Goal: Information Seeking & Learning: Find specific fact

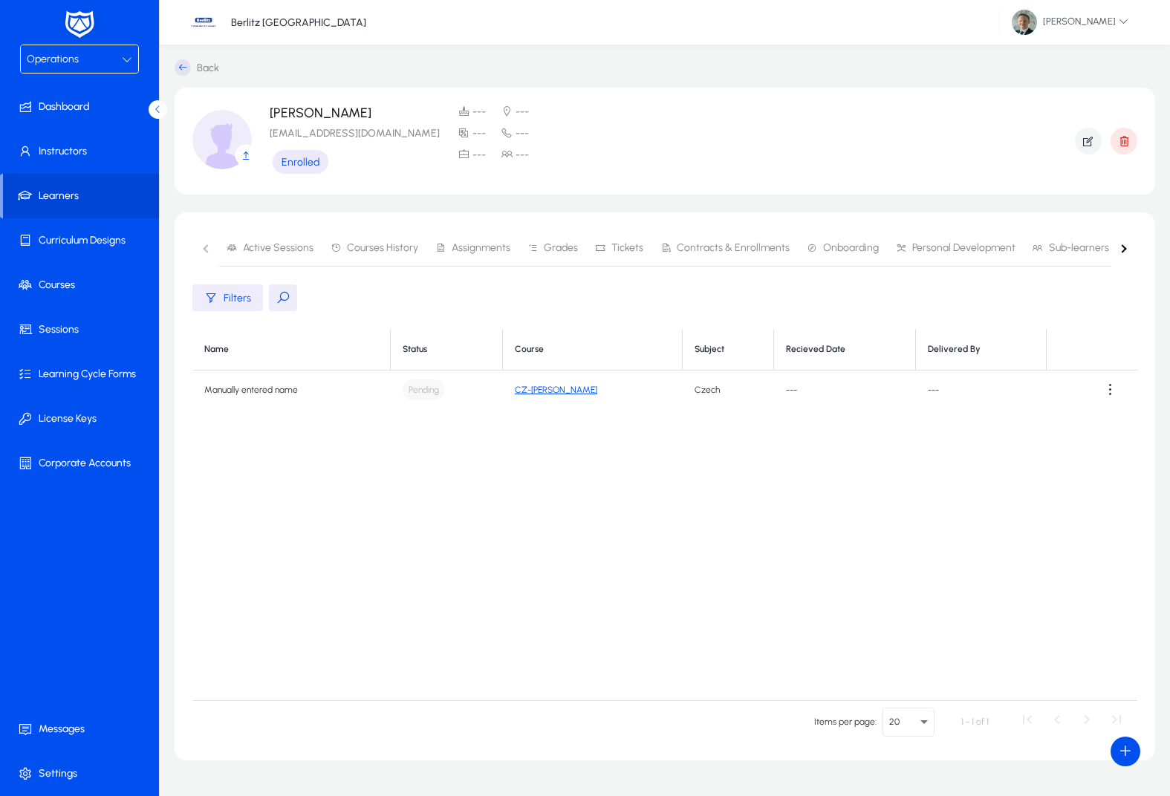
click at [103, 62] on div "Operations" at bounding box center [74, 59] width 95 height 19
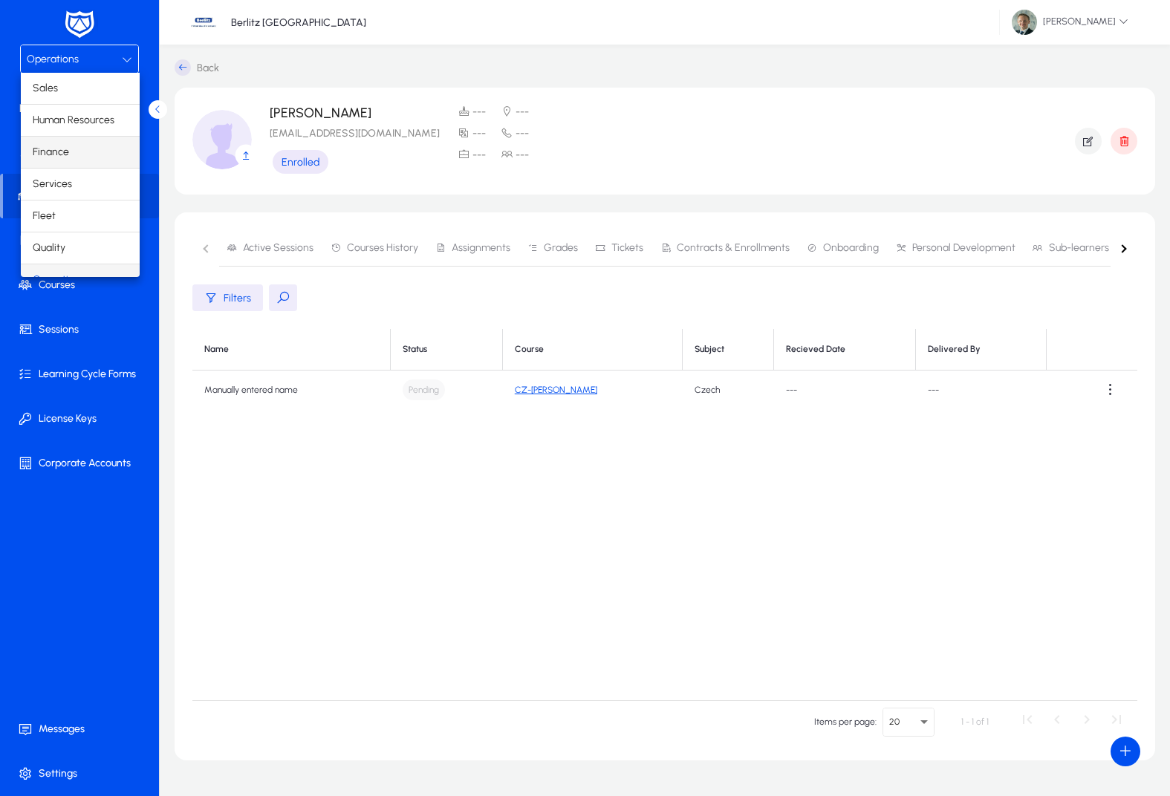
click at [85, 161] on mat-option "Finance" at bounding box center [80, 152] width 119 height 31
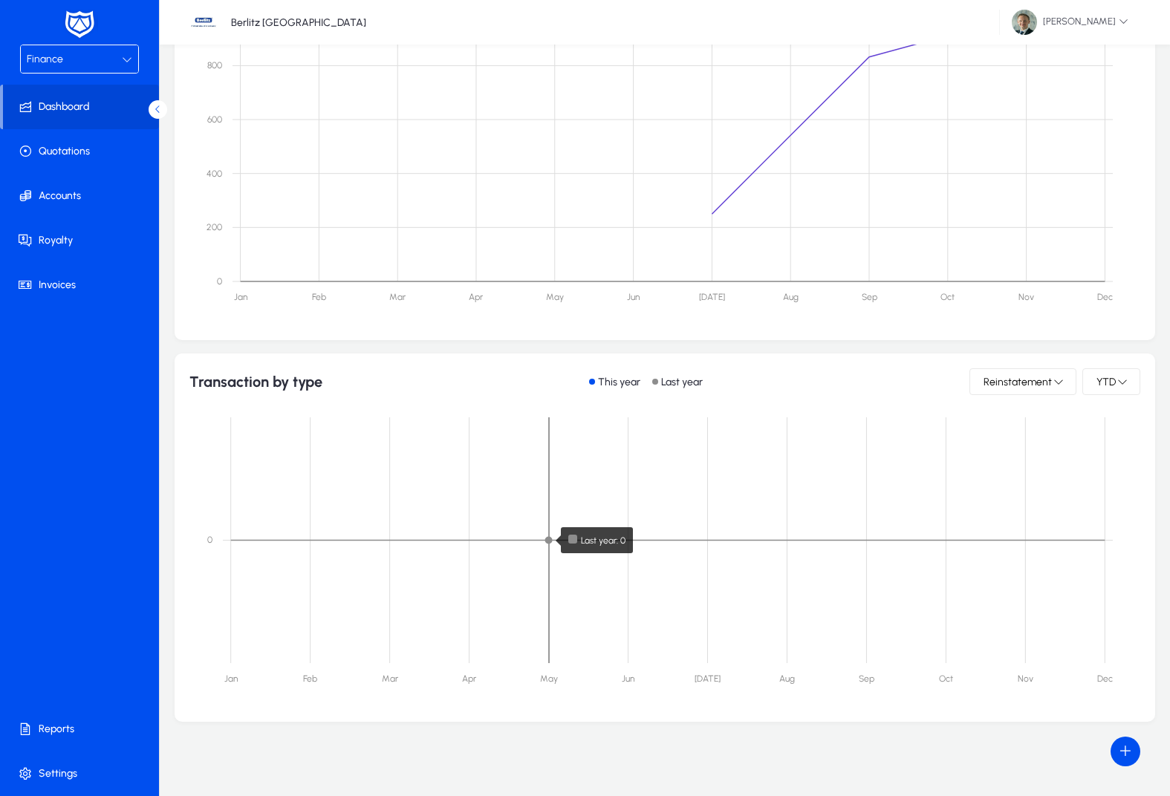
scroll to position [665, 0]
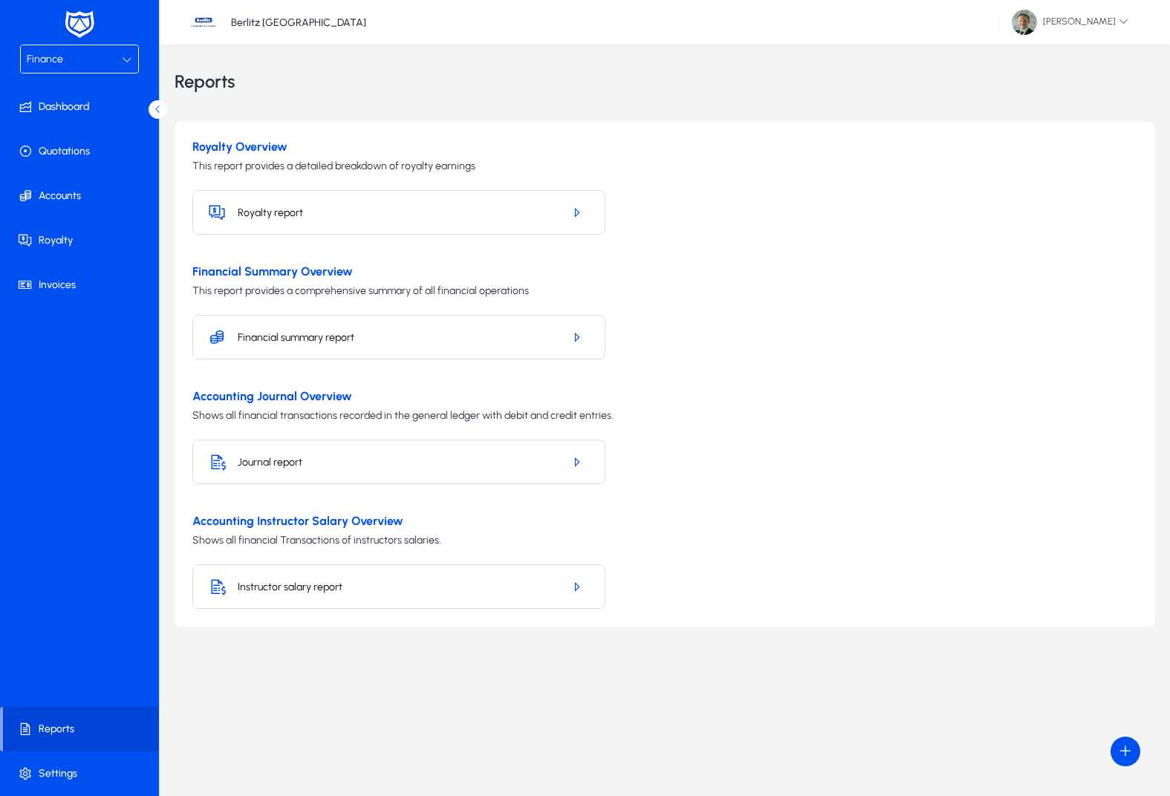
click at [71, 45] on mat-select "Finance" at bounding box center [79, 59] width 119 height 29
click at [76, 56] on div "Finance" at bounding box center [74, 59] width 95 height 19
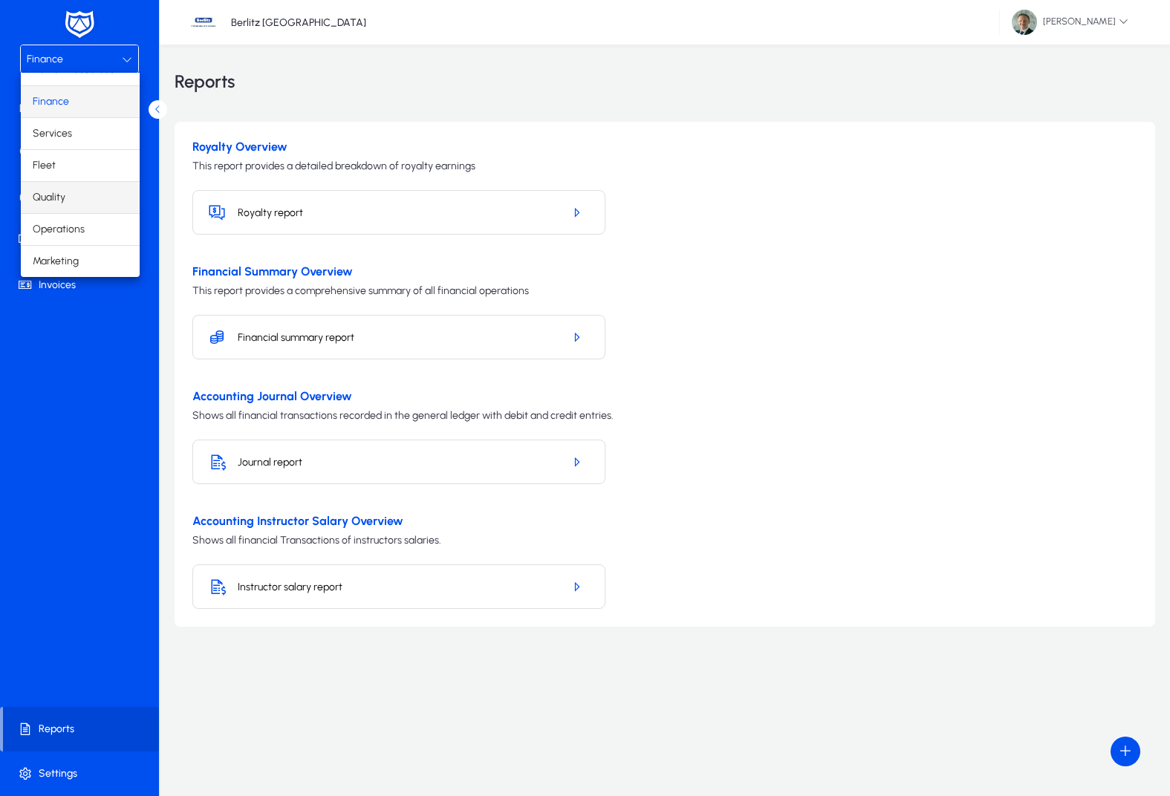
scroll to position [51, 0]
click at [71, 232] on span "Operations" at bounding box center [59, 230] width 52 height 18
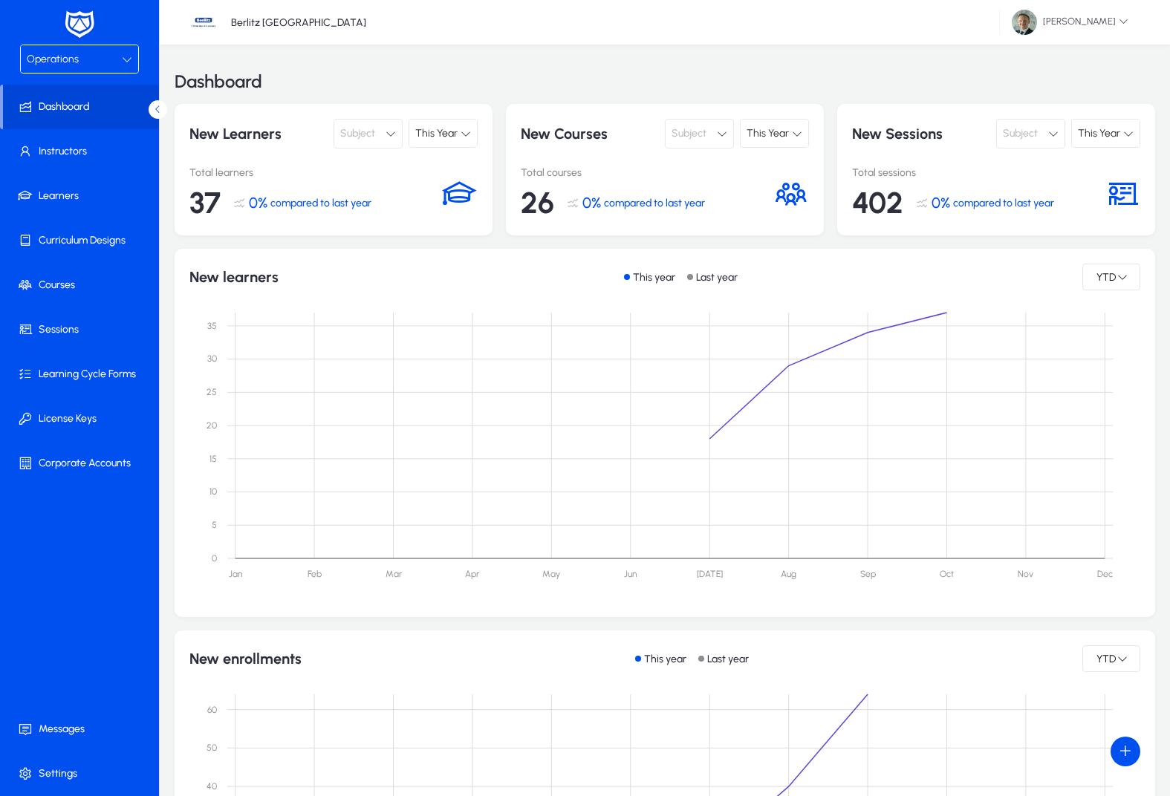
click at [772, 134] on span "This Year" at bounding box center [767, 133] width 42 height 13
click at [1116, 140] on div at bounding box center [585, 398] width 1170 height 796
click at [1116, 140] on div "This Year" at bounding box center [1100, 133] width 45 height 19
click at [1117, 166] on span "This Month" at bounding box center [1106, 163] width 45 height 18
click at [74, 60] on span "Operations" at bounding box center [53, 59] width 52 height 13
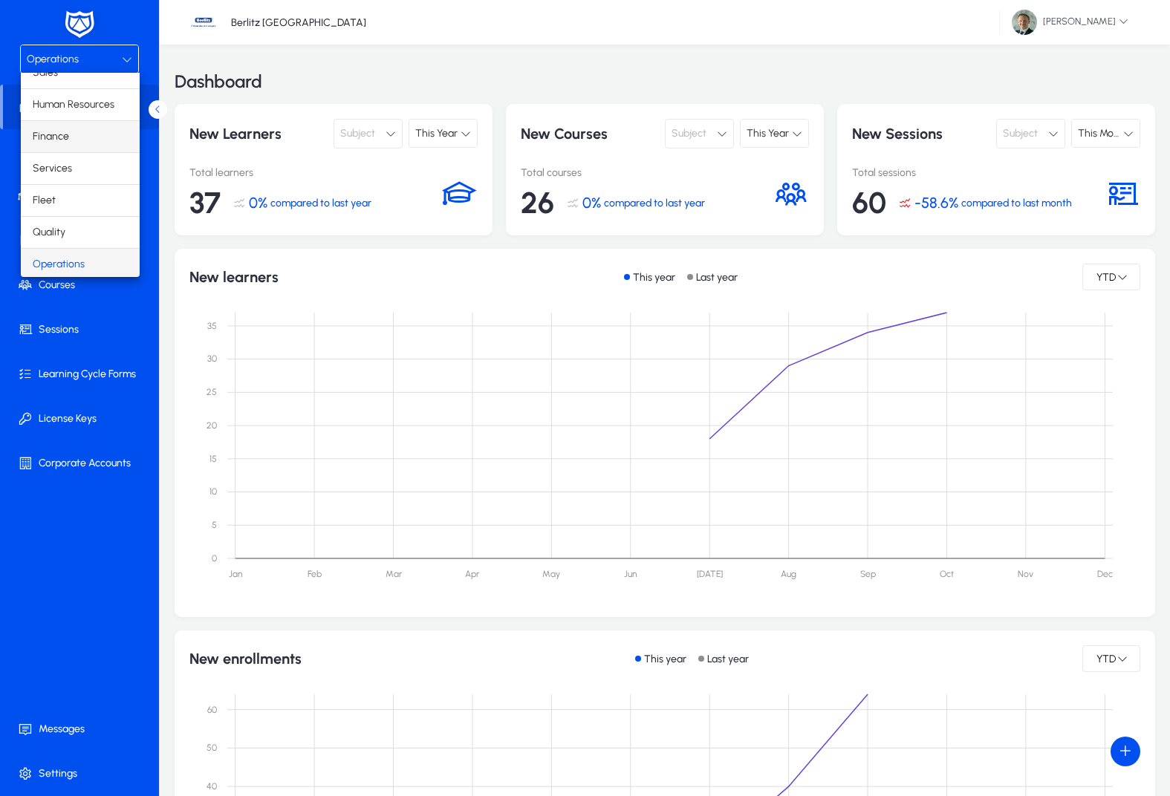
scroll to position [9, 0]
click at [63, 138] on span "Finance" at bounding box center [51, 143] width 36 height 18
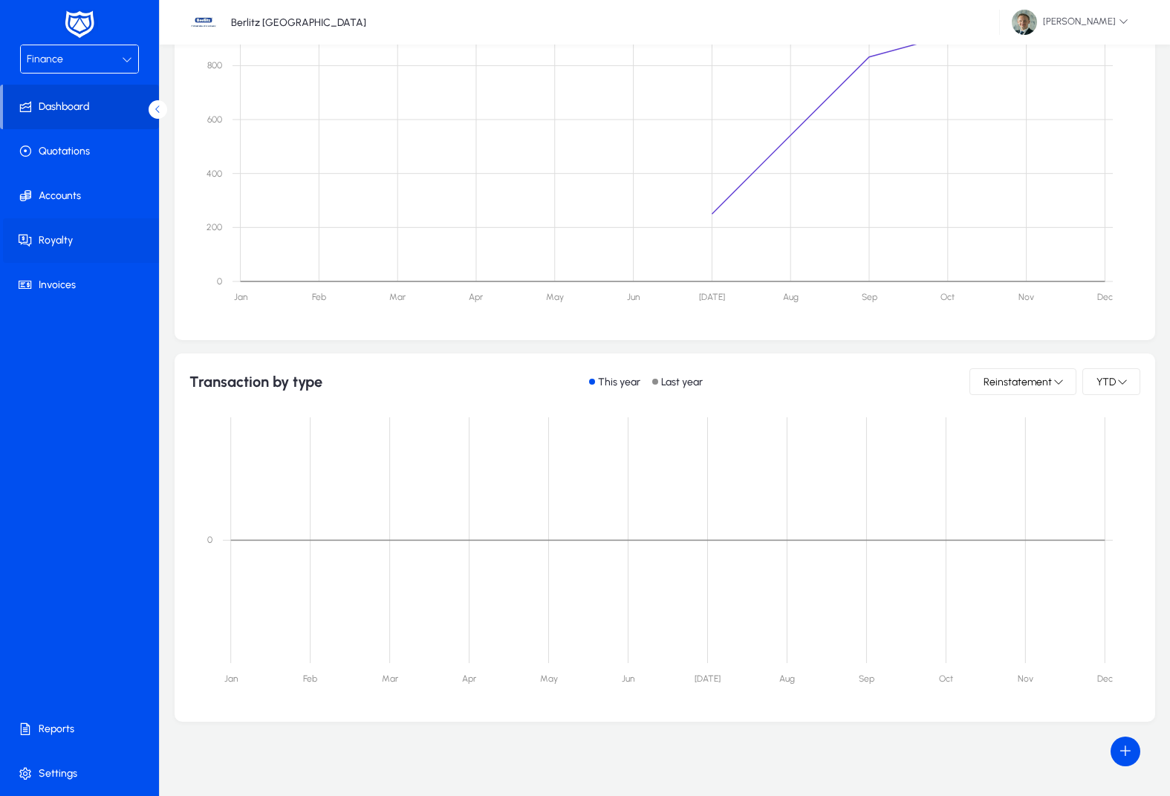
scroll to position [665, 0]
click at [102, 51] on div "Finance" at bounding box center [74, 59] width 95 height 19
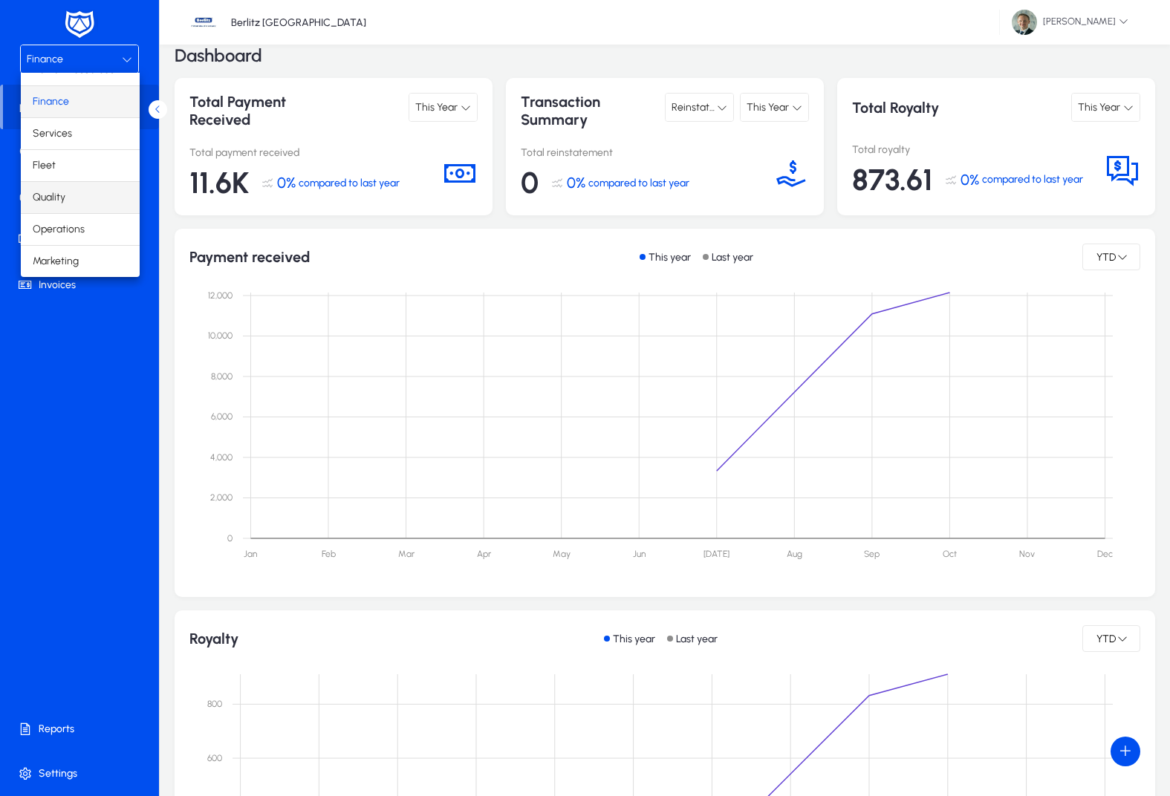
scroll to position [51, 0]
click at [73, 222] on span "Operations" at bounding box center [59, 230] width 52 height 18
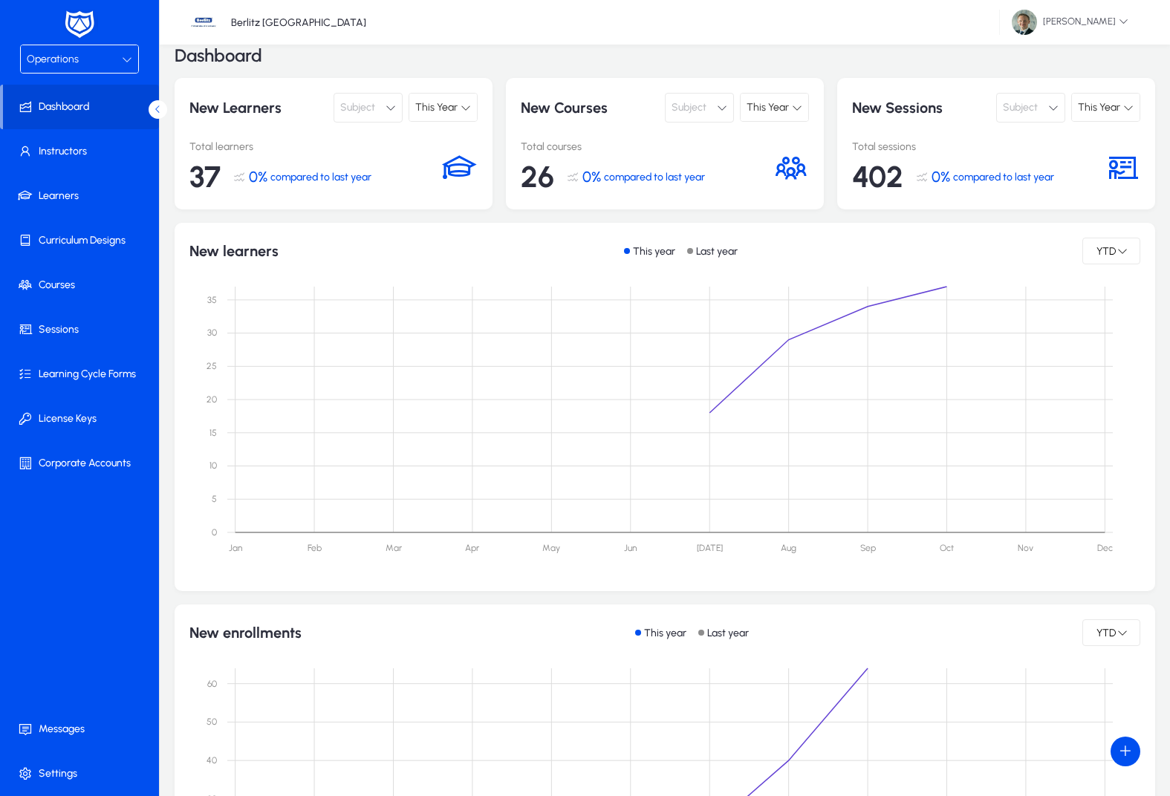
click at [64, 59] on span "Operations" at bounding box center [53, 59] width 52 height 13
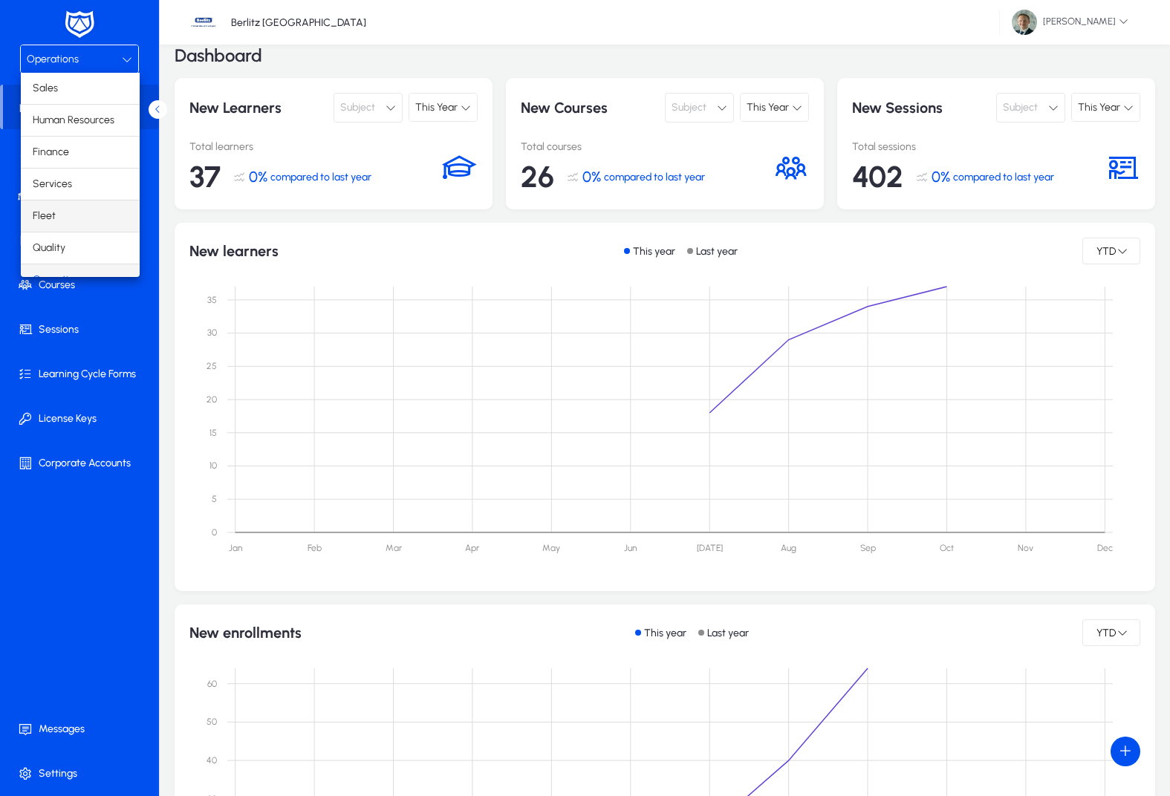
scroll to position [19, 0]
click at [94, 134] on mat-option "Finance" at bounding box center [80, 133] width 119 height 31
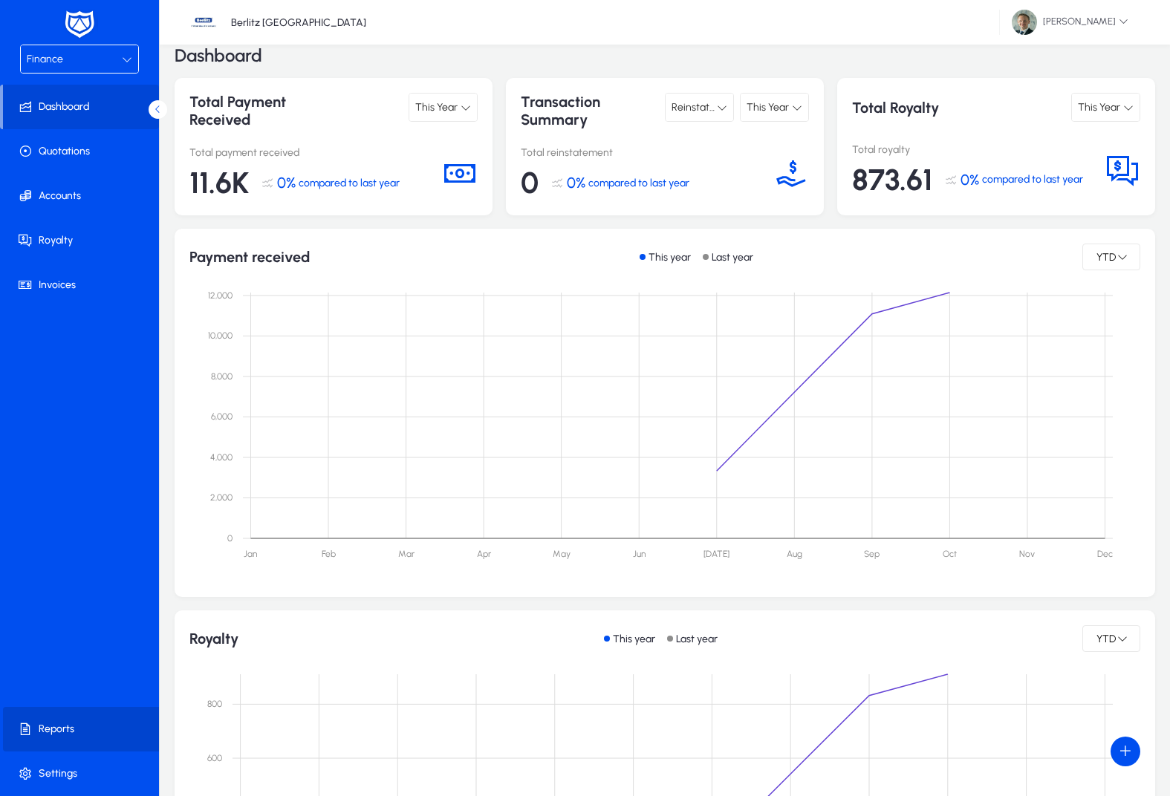
click at [81, 728] on span at bounding box center [82, 730] width 159 height 36
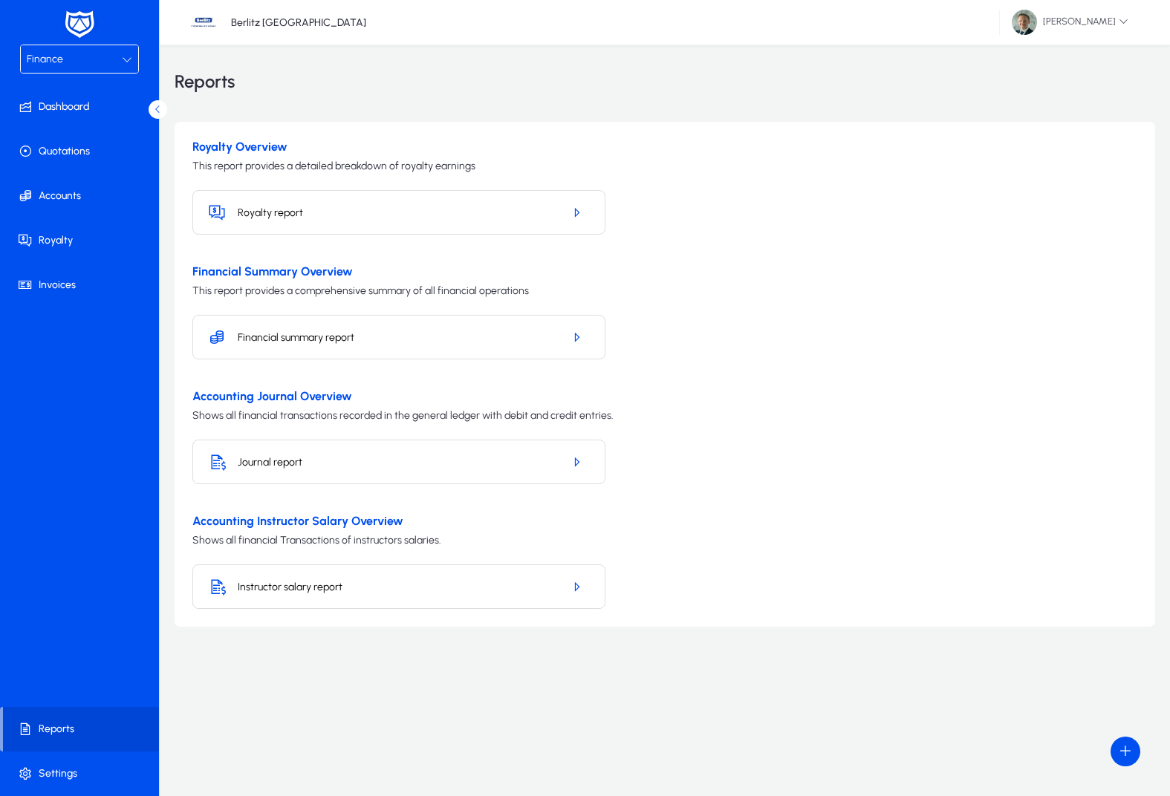
click at [547, 325] on div "Financial summary report" at bounding box center [398, 337] width 413 height 45
click at [569, 333] on span "button" at bounding box center [576, 337] width 27 height 36
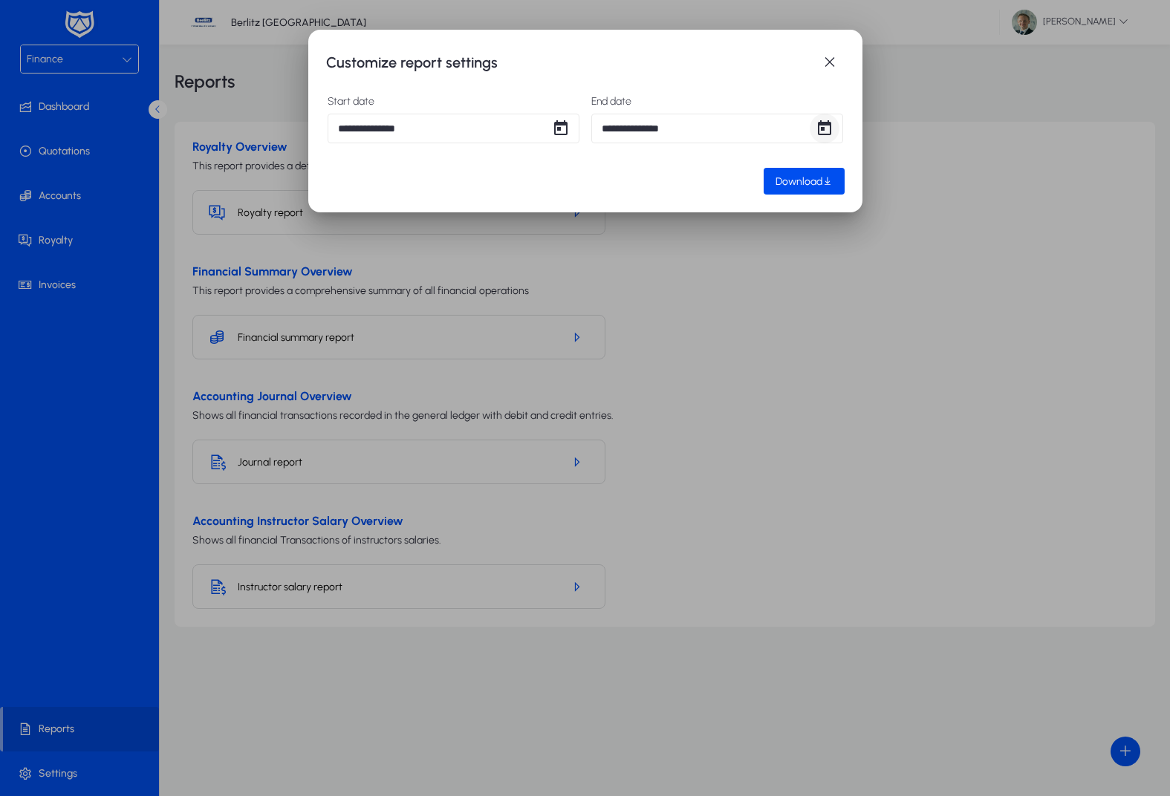
click at [829, 128] on span "Open calendar" at bounding box center [825, 129] width 30 height 30
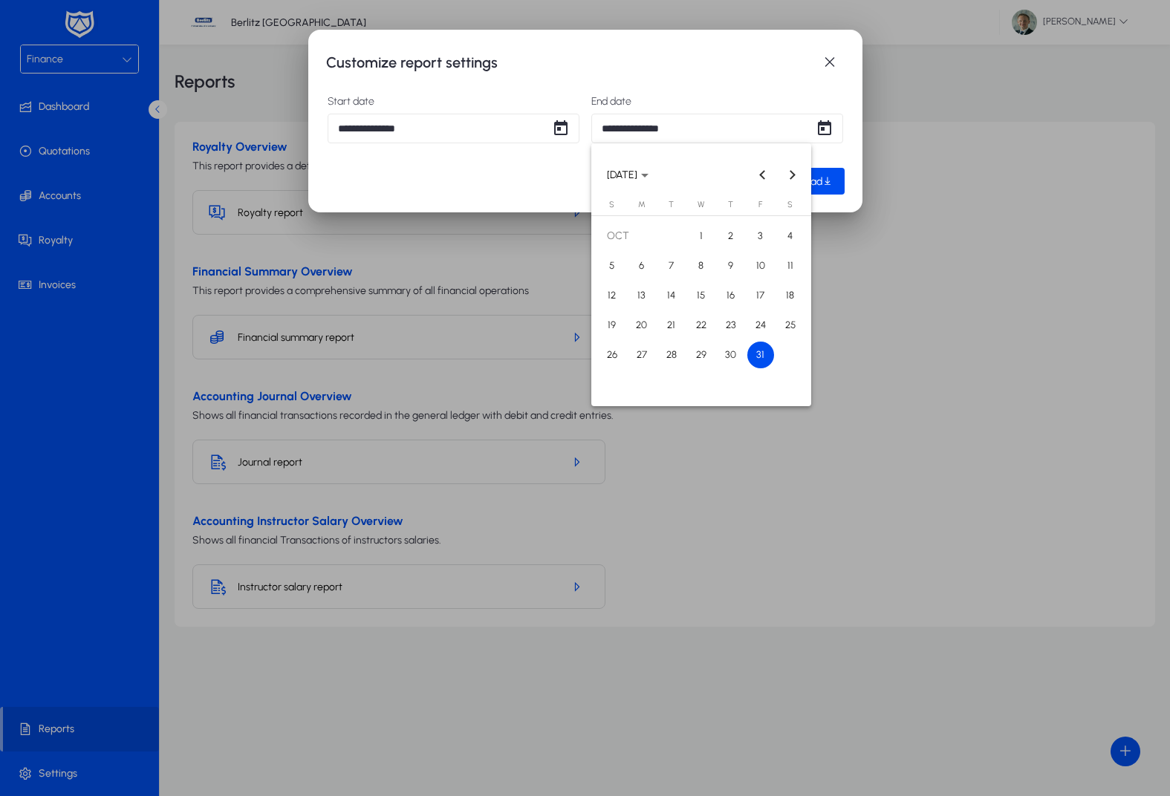
click at [707, 233] on span "1" at bounding box center [701, 236] width 27 height 27
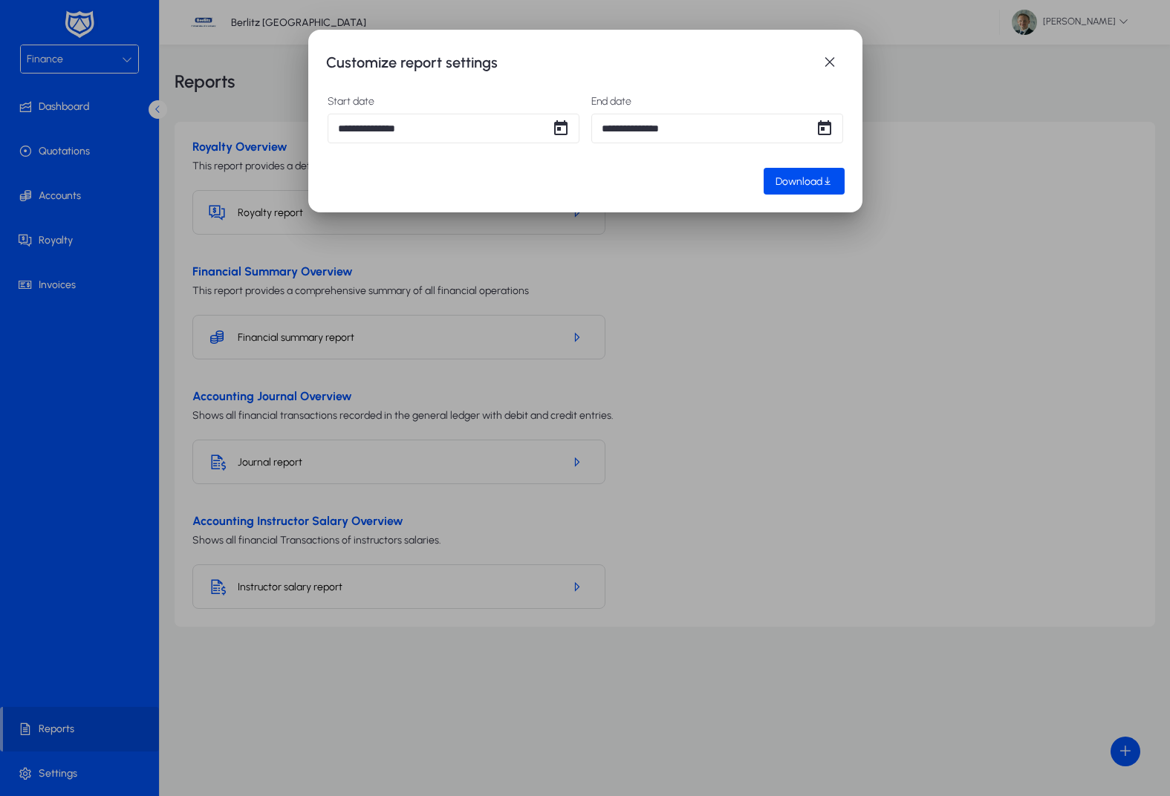
type input "**********"
click at [804, 180] on span "Download" at bounding box center [798, 181] width 47 height 13
click at [596, 113] on div "**********" at bounding box center [717, 120] width 252 height 48
click at [556, 131] on span "Open calendar" at bounding box center [561, 129] width 30 height 30
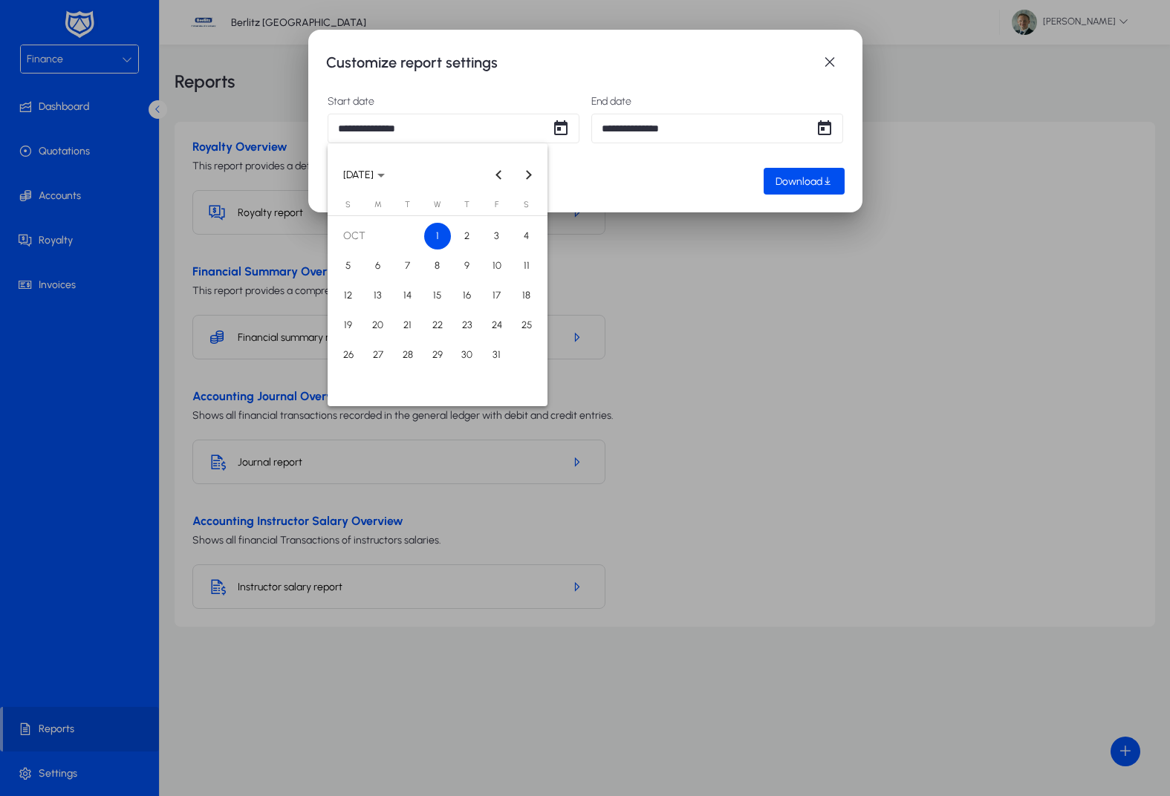
click at [368, 272] on span "6" at bounding box center [378, 266] width 27 height 27
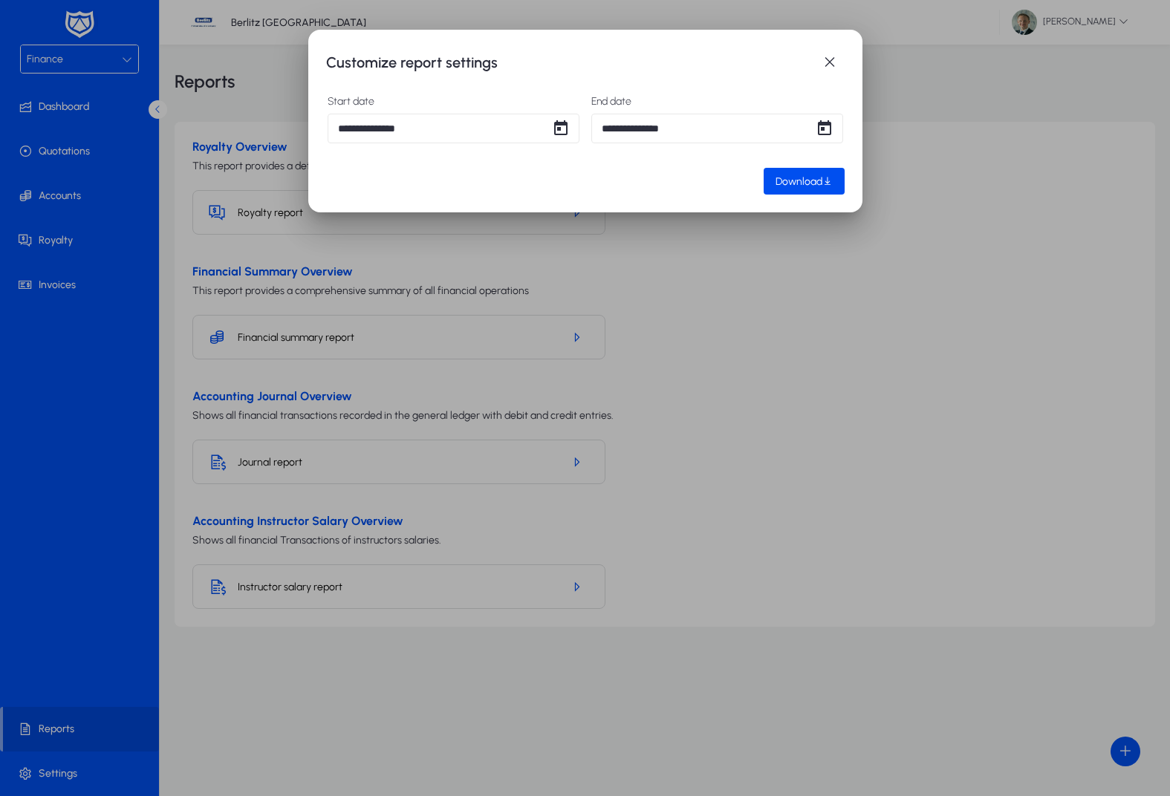
type input "**********"
click at [820, 132] on span "Open calendar" at bounding box center [825, 129] width 30 height 30
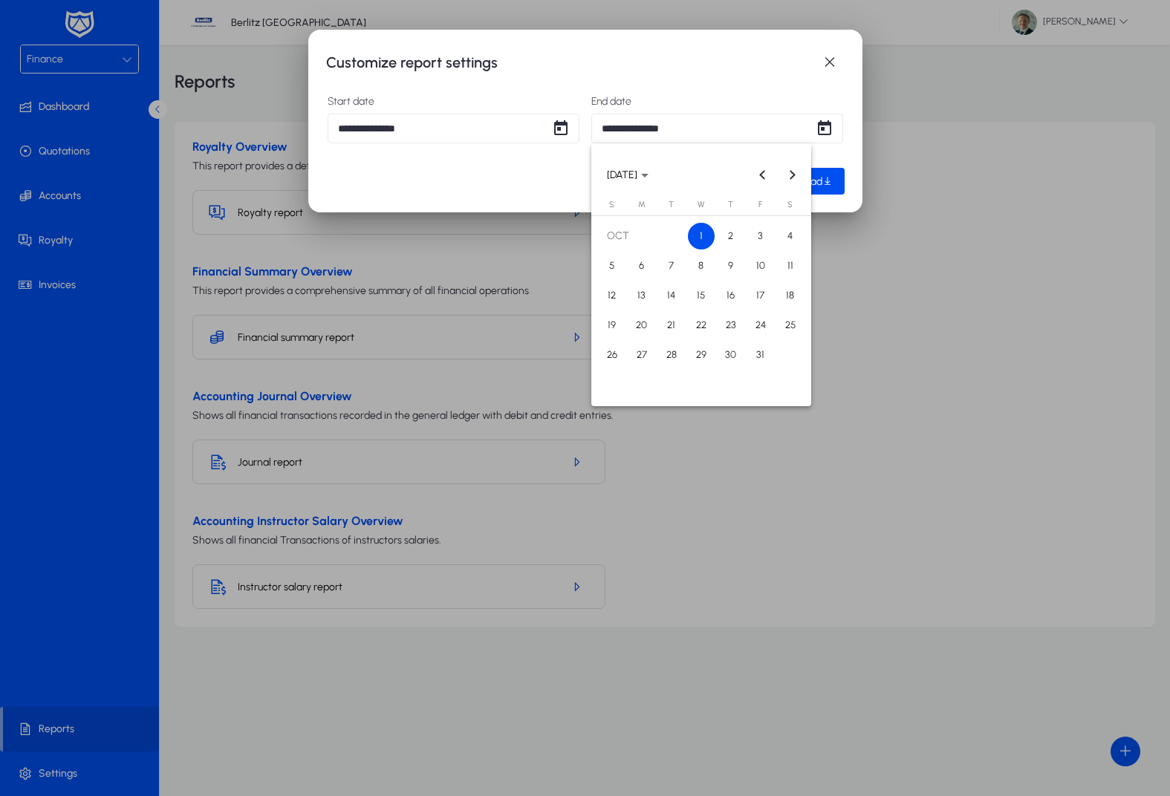
click at [639, 270] on span "6" at bounding box center [641, 266] width 27 height 27
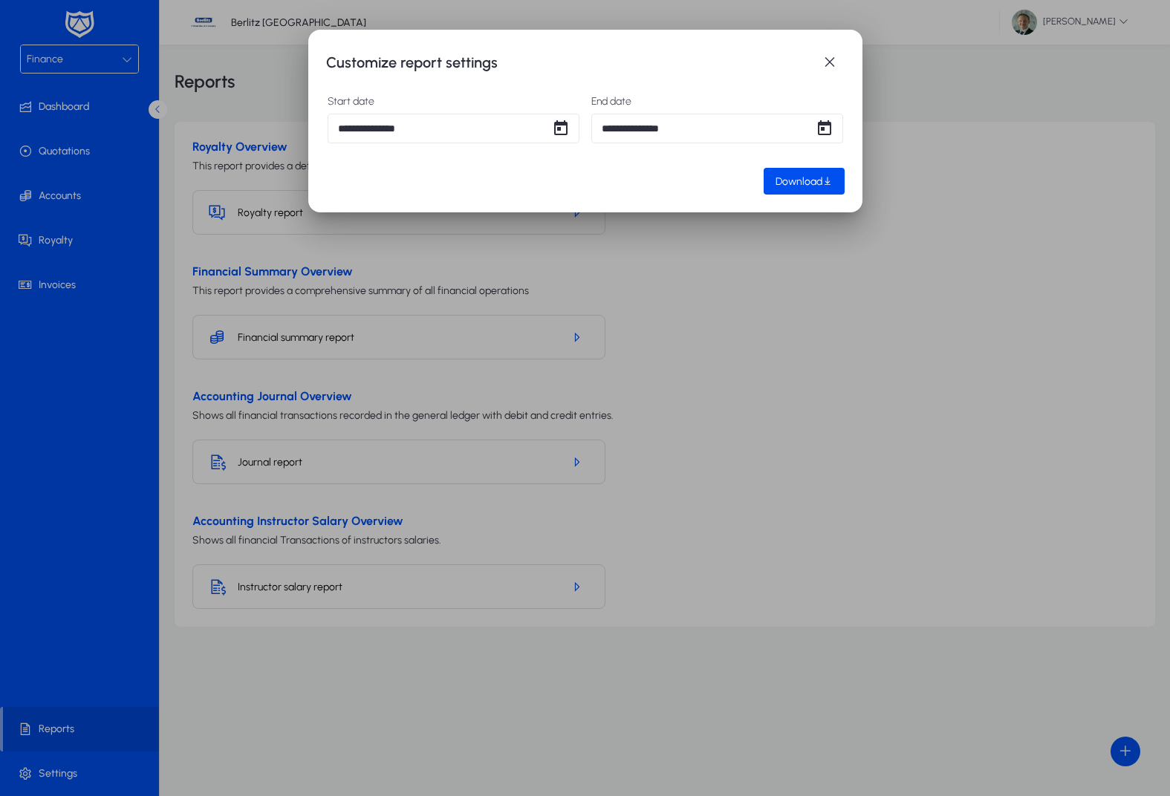
type input "**********"
click at [812, 182] on span "Download" at bounding box center [798, 181] width 47 height 13
click at [590, 281] on div at bounding box center [585, 398] width 1170 height 796
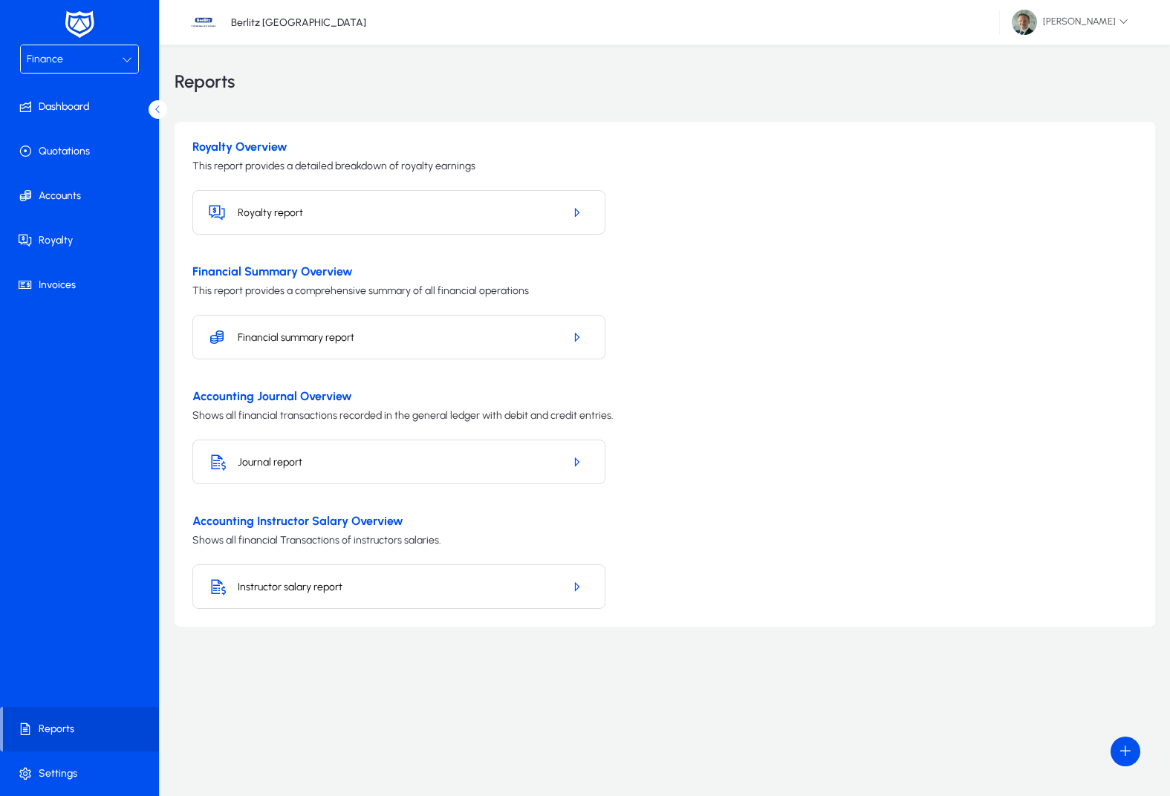
click at [590, 281] on div "Financial Summary Overview This report provides a comprehensive summary of all …" at bounding box center [664, 283] width 945 height 39
click at [576, 341] on icon "button" at bounding box center [576, 337] width 13 height 13
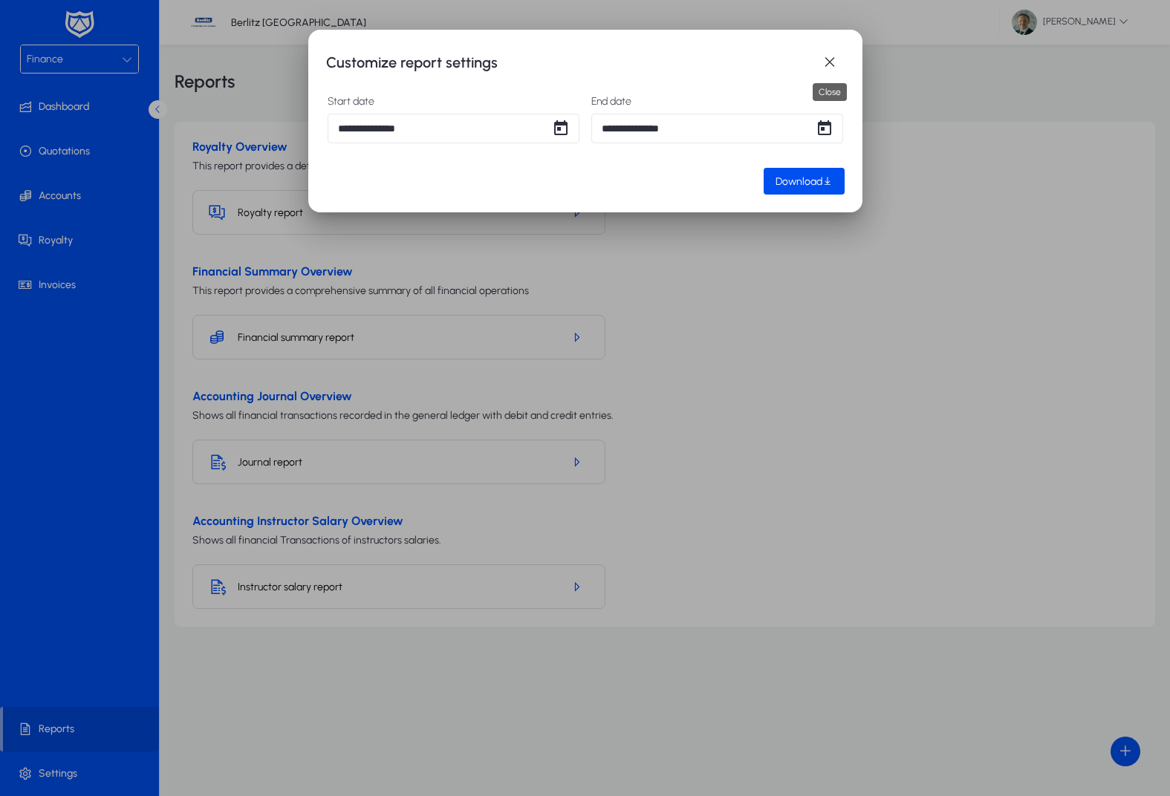
drag, startPoint x: 833, startPoint y: 56, endPoint x: 785, endPoint y: 79, distance: 52.8
click at [833, 56] on span "button" at bounding box center [830, 63] width 30 height 30
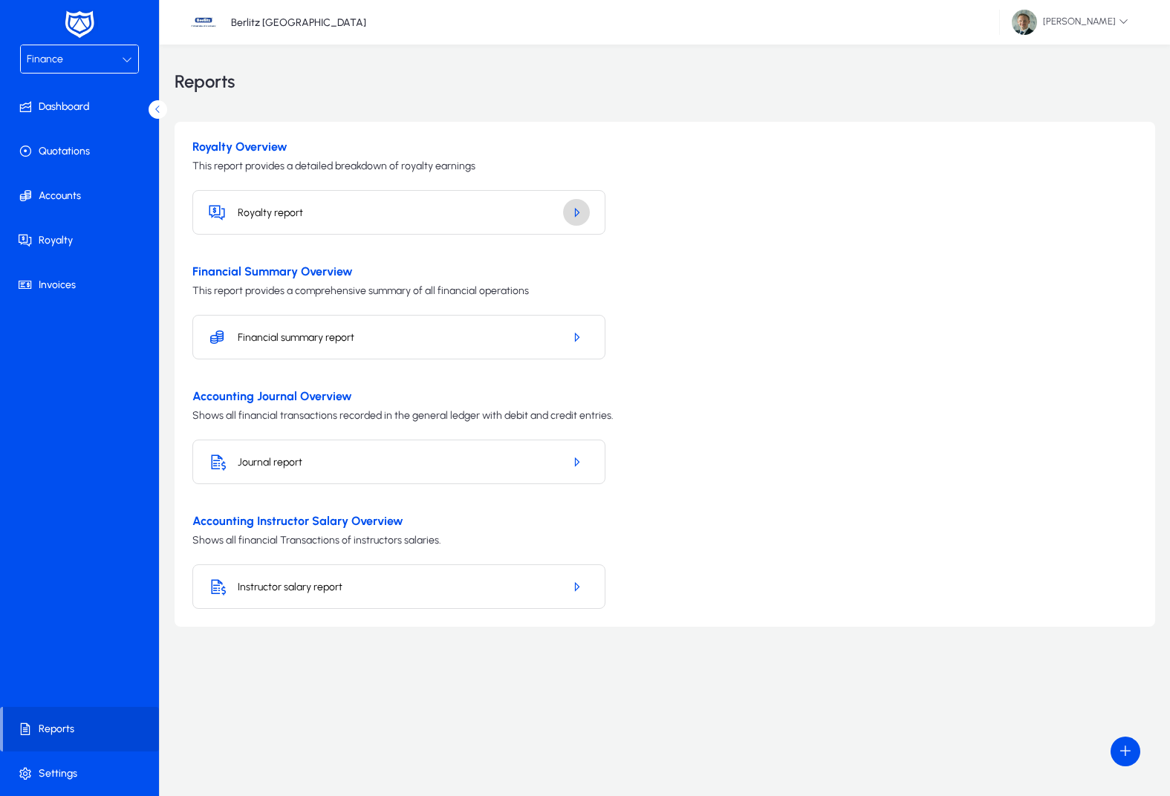
click at [571, 215] on icon "button" at bounding box center [576, 212] width 13 height 13
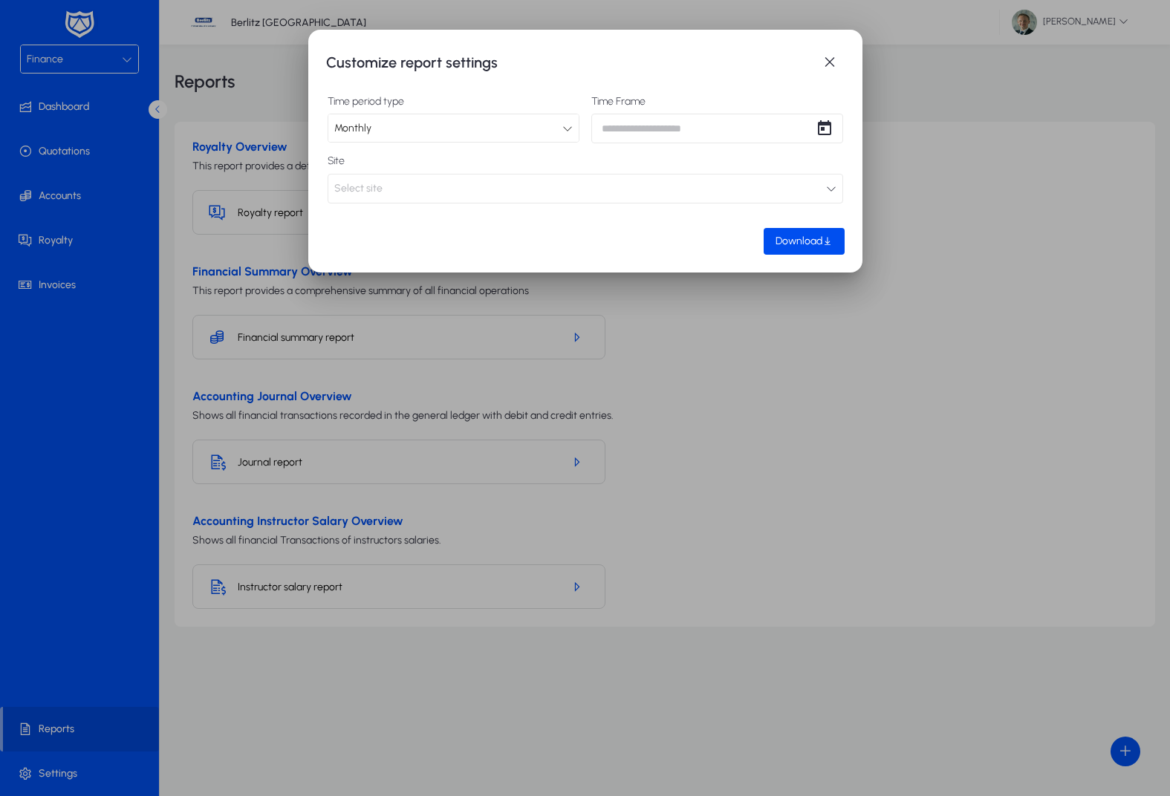
click at [659, 130] on div "Customize report settings Time period type Monthly Time Frame Site Select site …" at bounding box center [585, 398] width 1170 height 796
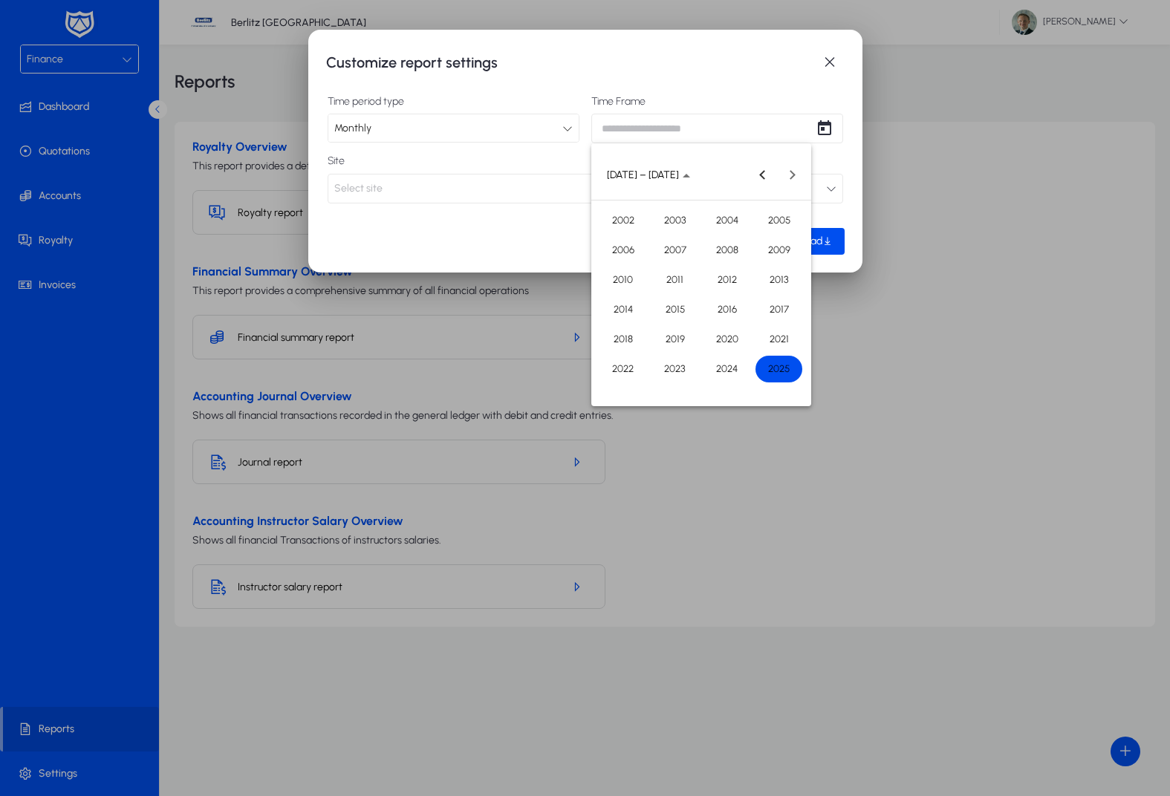
click at [775, 375] on span "2025" at bounding box center [778, 369] width 47 height 27
drag, startPoint x: 674, startPoint y: 316, endPoint x: 568, endPoint y: 258, distance: 121.0
click at [673, 315] on span "OCT" at bounding box center [674, 309] width 47 height 27
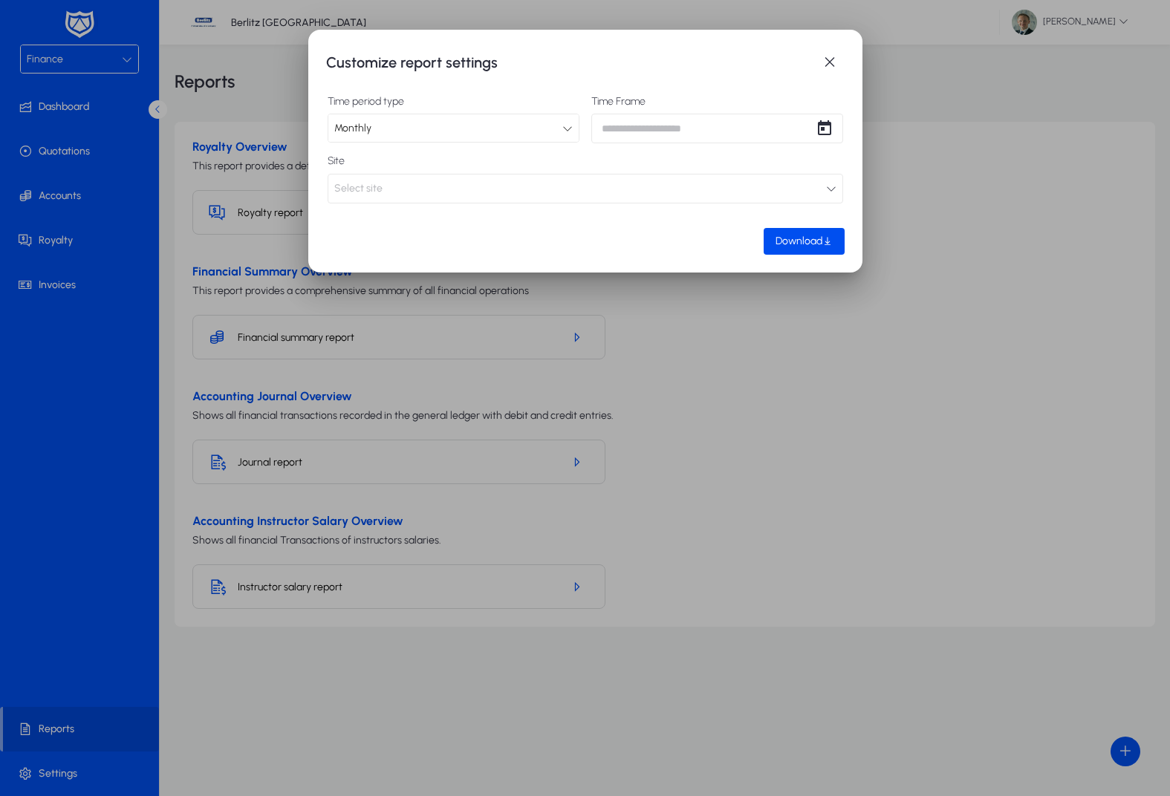
type input "**********"
click at [498, 197] on button "Select site" at bounding box center [585, 189] width 515 height 30
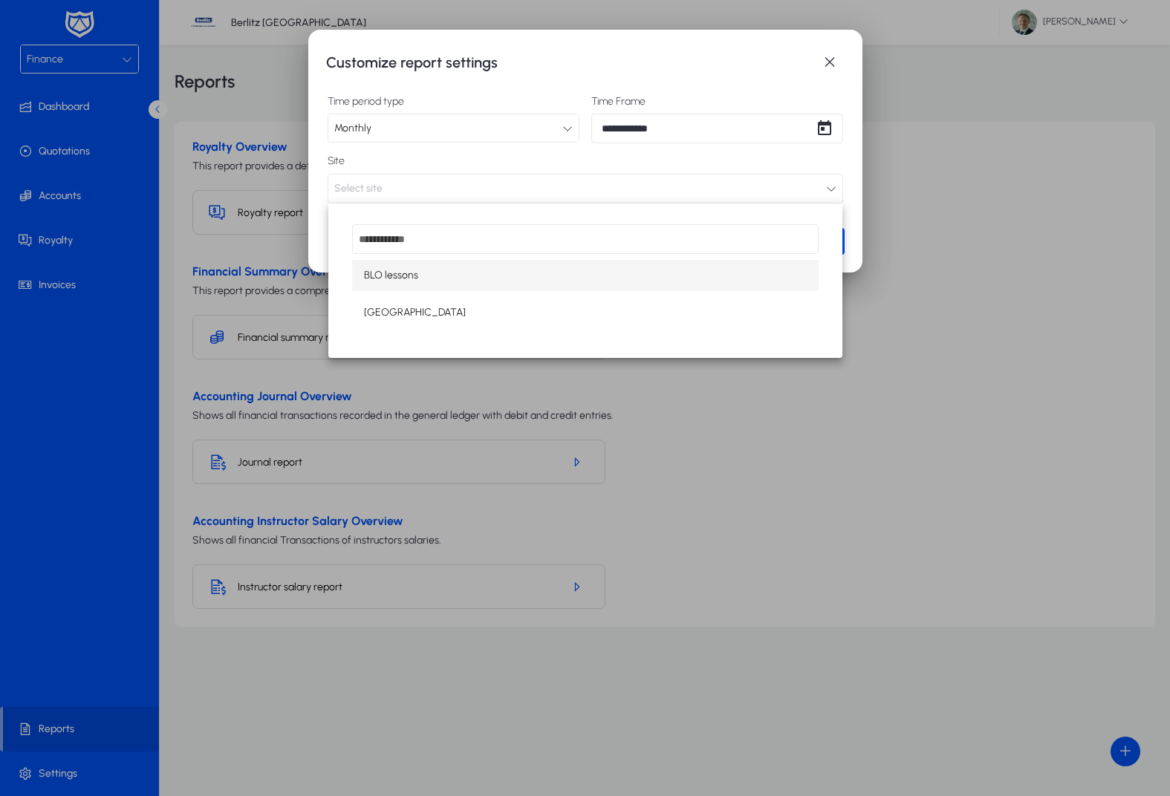
click at [401, 306] on span "Sofia Center" at bounding box center [415, 313] width 102 height 18
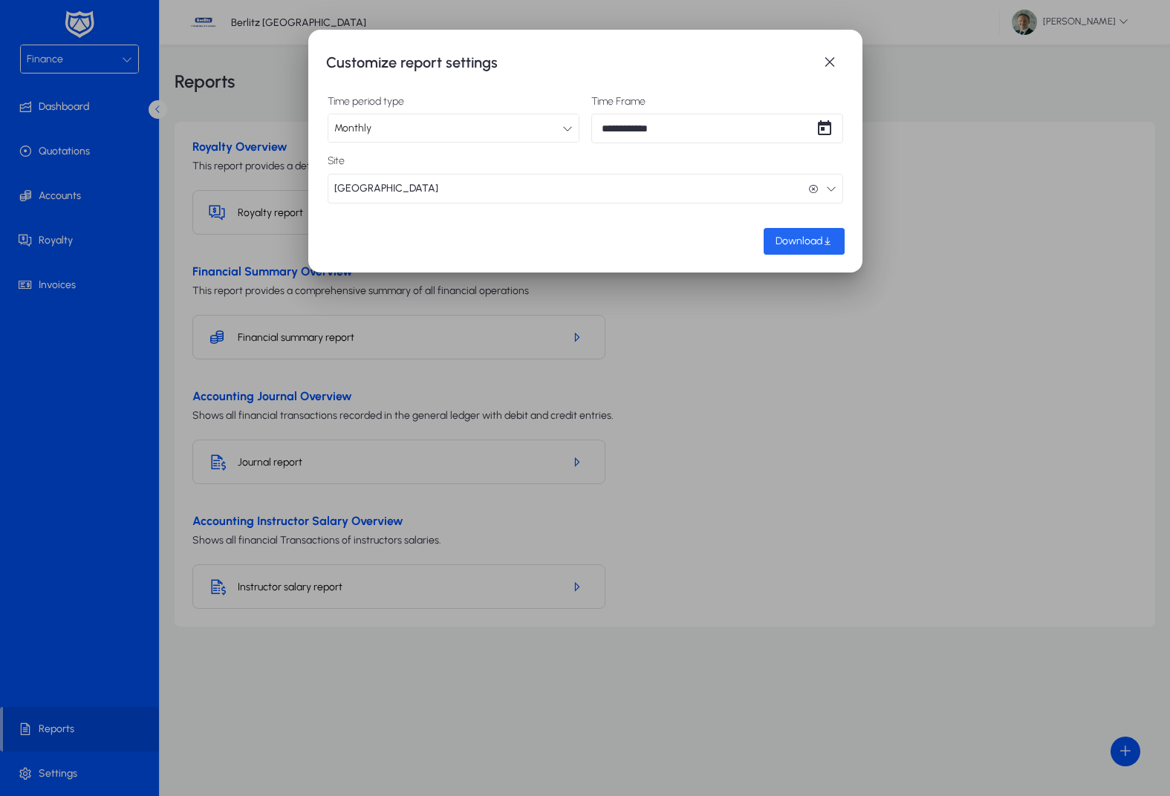
click at [786, 241] on span "Download" at bounding box center [798, 241] width 47 height 13
drag, startPoint x: 132, startPoint y: 146, endPoint x: 134, endPoint y: 131, distance: 14.9
click at [133, 140] on div at bounding box center [585, 398] width 1170 height 796
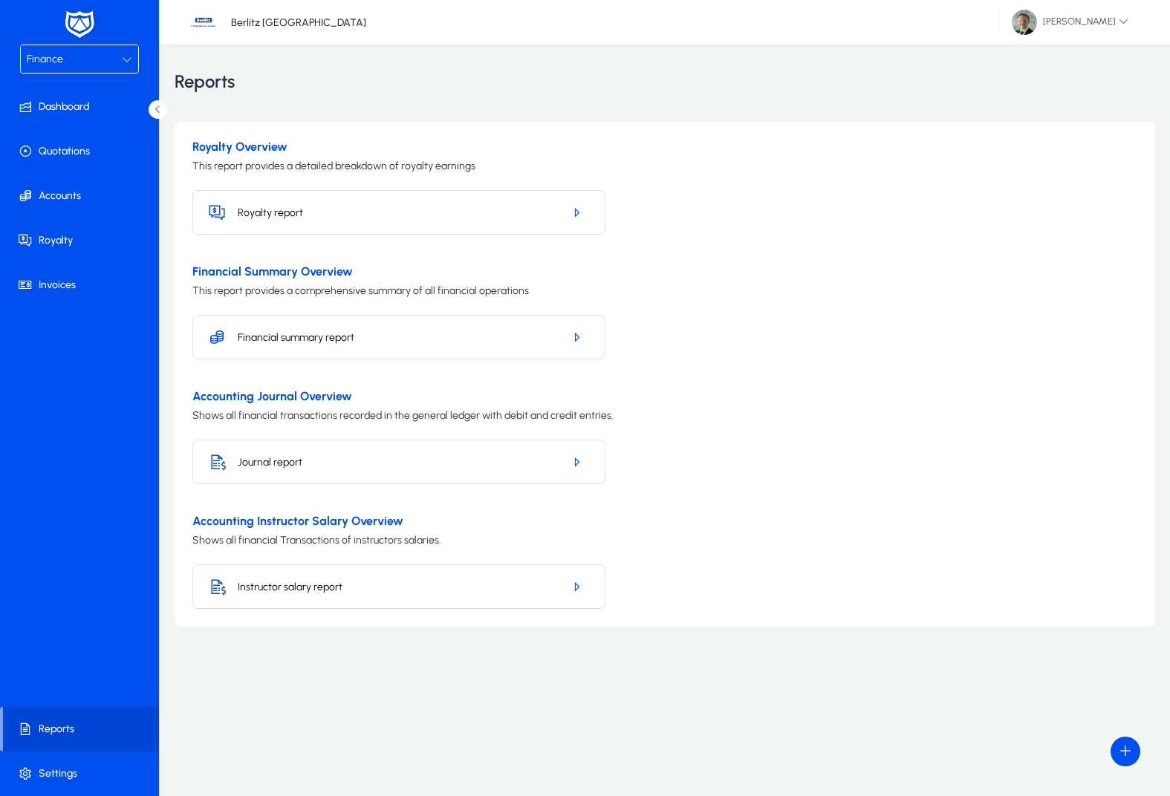
click at [92, 60] on div "Finance" at bounding box center [74, 59] width 95 height 19
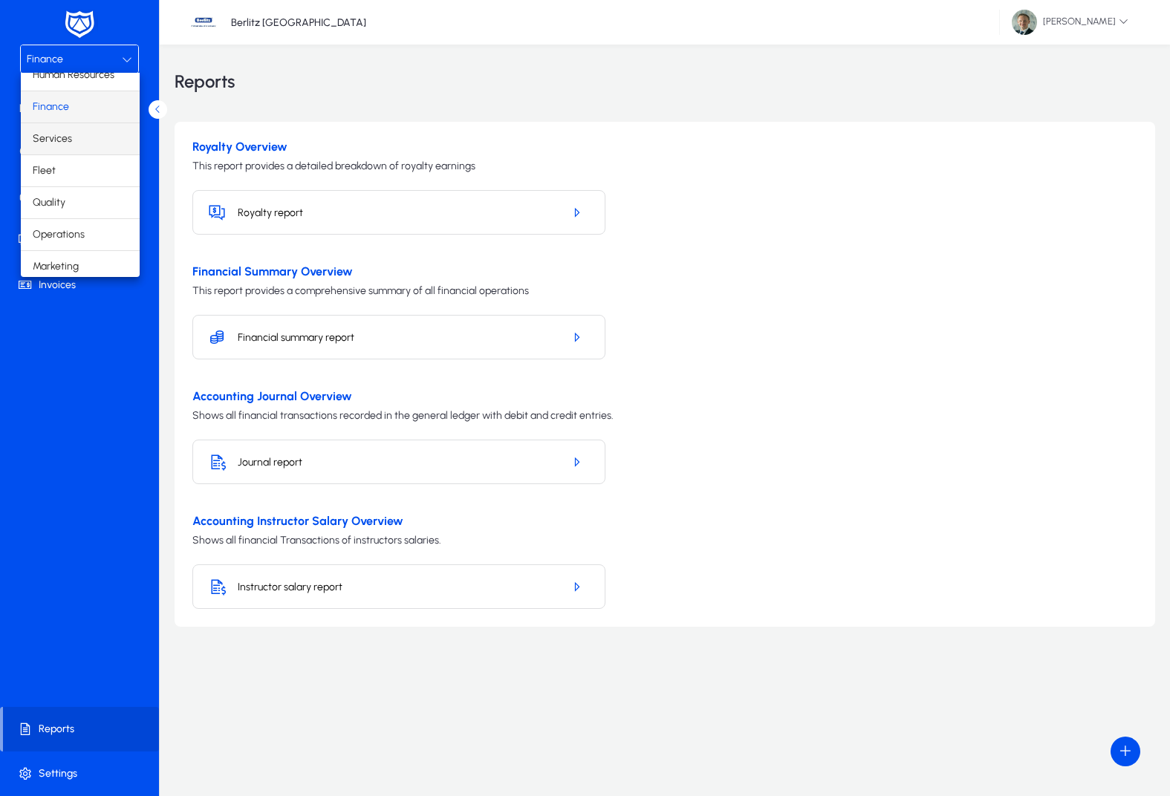
scroll to position [46, 0]
drag, startPoint x: 69, startPoint y: 105, endPoint x: 70, endPoint y: 134, distance: 29.0
click at [70, 105] on mat-option "Finance" at bounding box center [80, 106] width 119 height 31
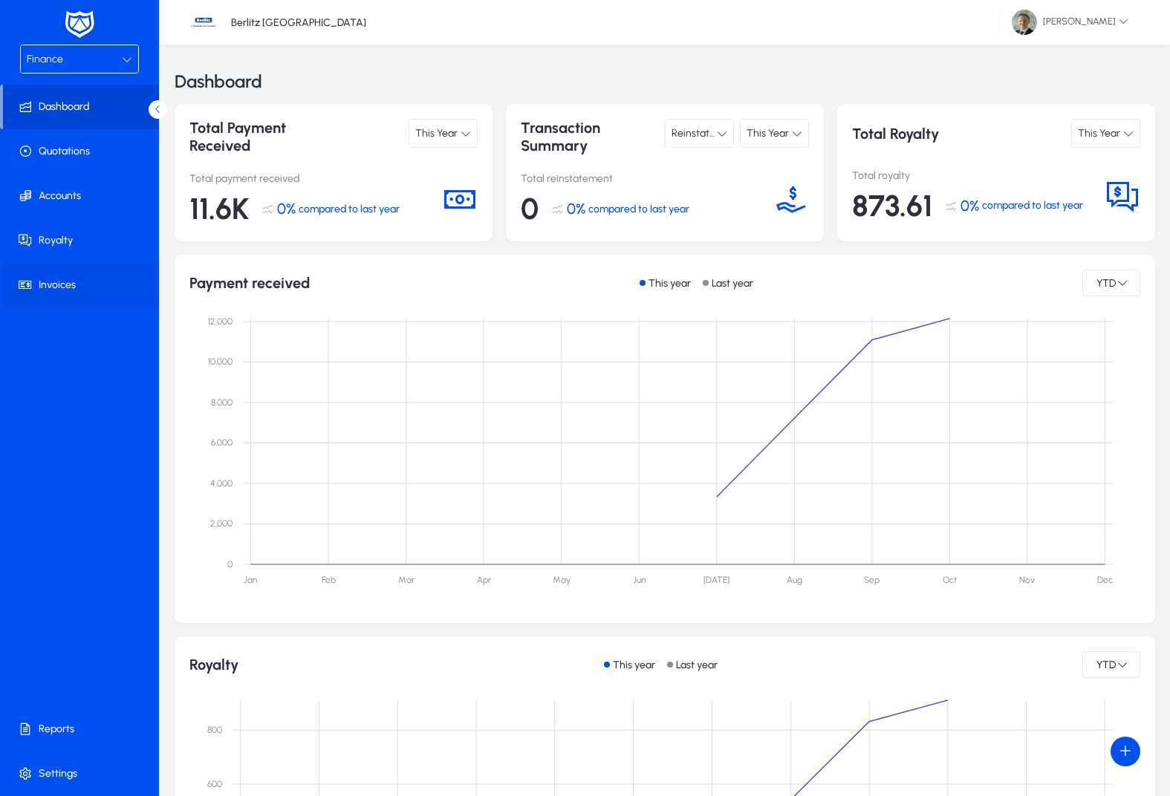
drag, startPoint x: 62, startPoint y: 281, endPoint x: 77, endPoint y: 283, distance: 15.0
click at [62, 281] on span at bounding box center [82, 285] width 159 height 36
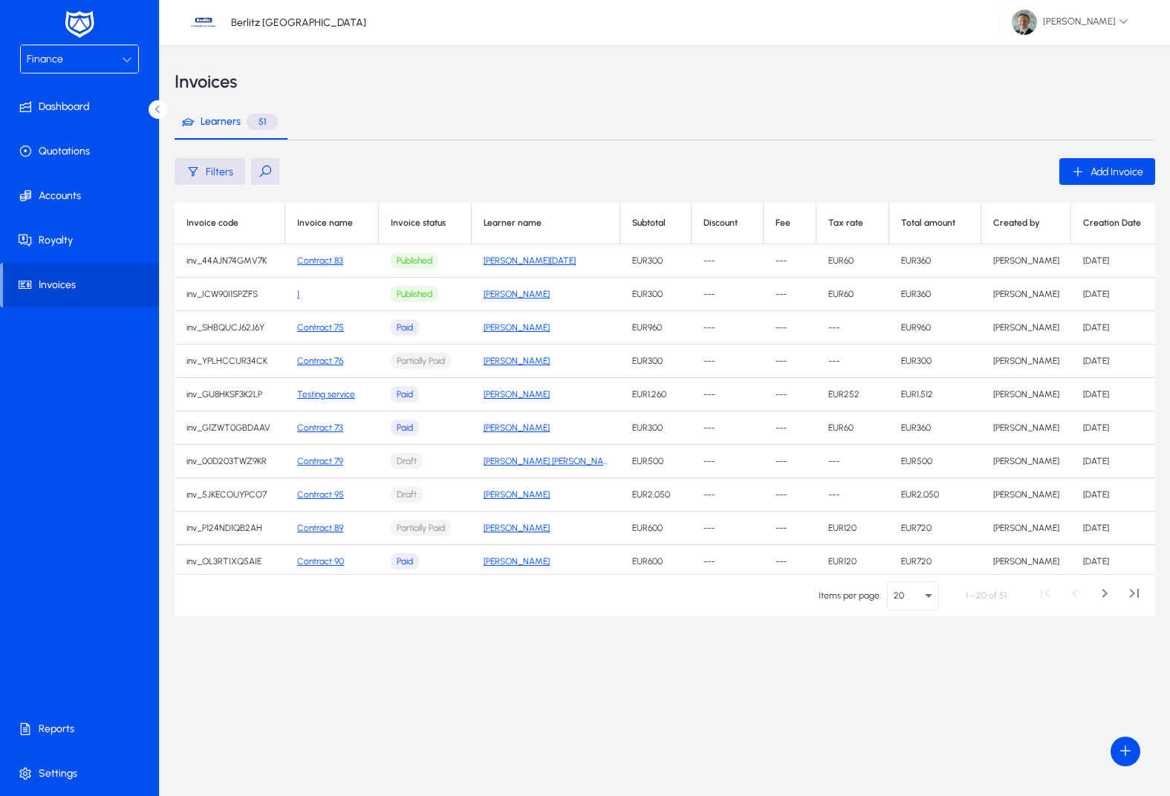
click at [264, 168] on button at bounding box center [265, 171] width 28 height 27
type input "****"
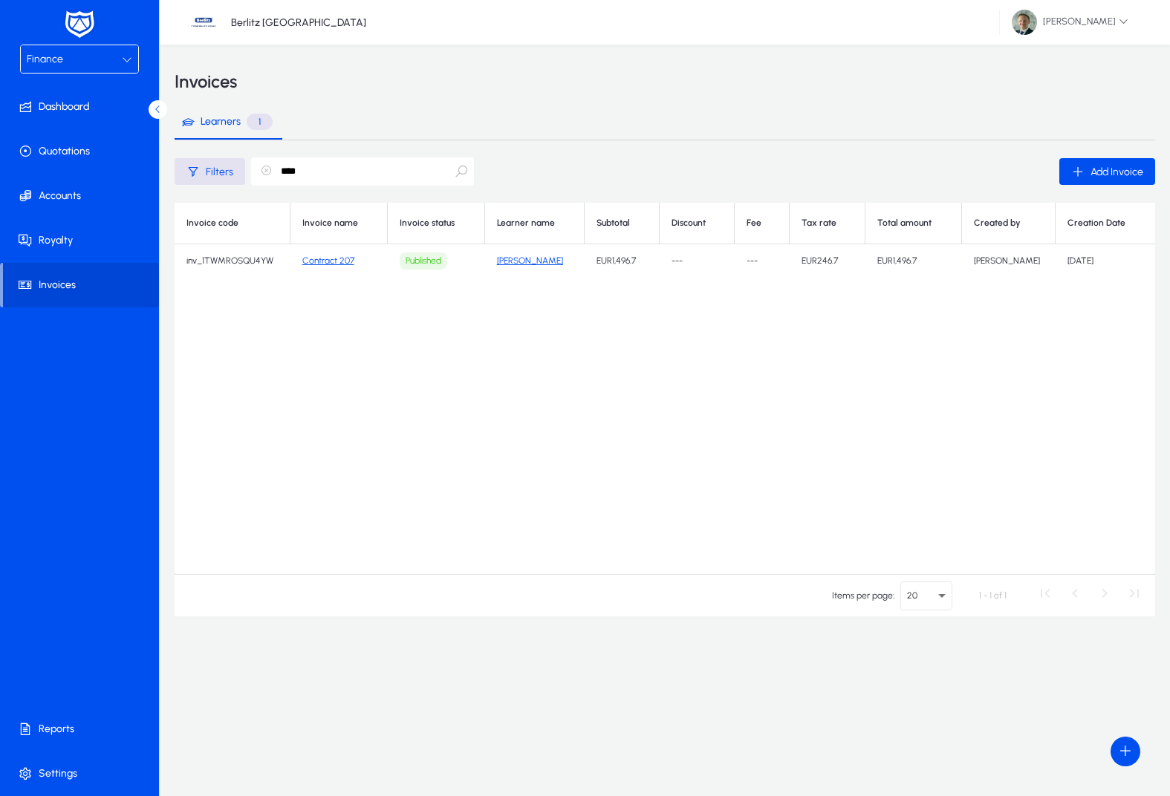
click at [331, 261] on link "Contract 207" at bounding box center [328, 261] width 52 height 10
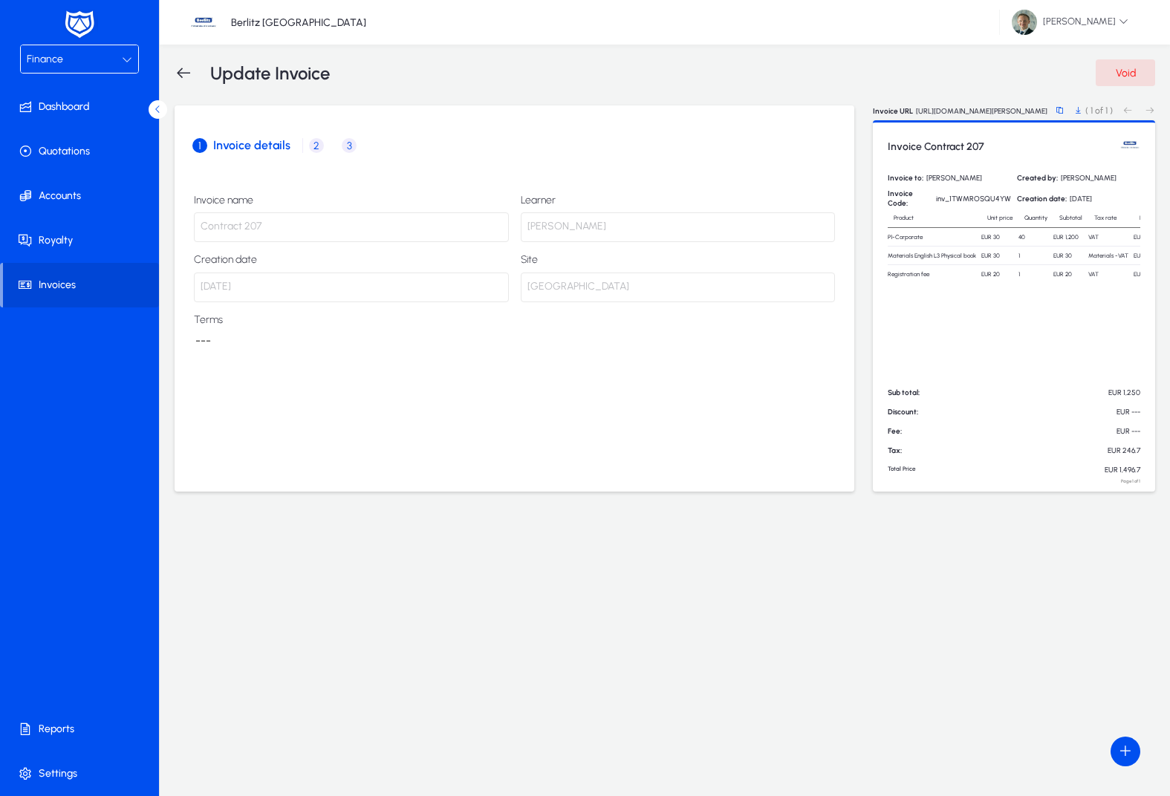
click at [1019, 311] on div "Invoice Contract 207 Invoice to: Lidl Joe Created by: Michal Nadzon Invoice Cod…" at bounding box center [1014, 305] width 282 height 371
